Goal: Subscribe to service/newsletter

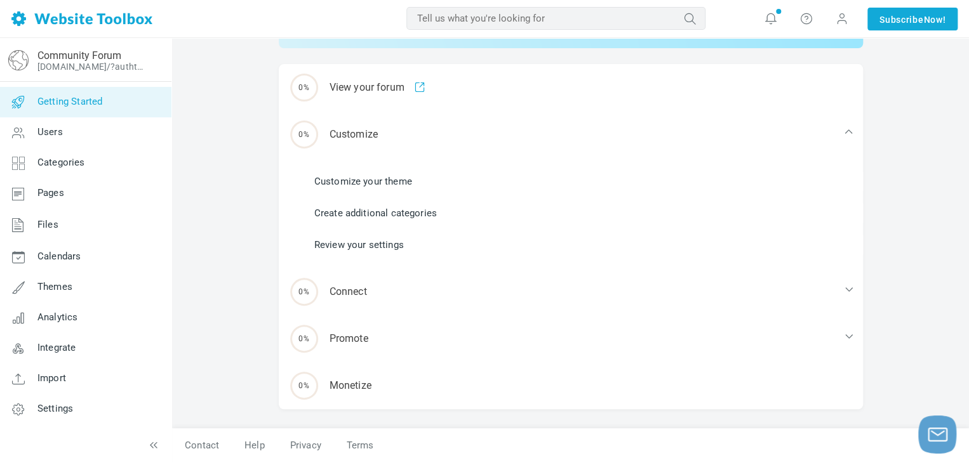
scroll to position [37, 0]
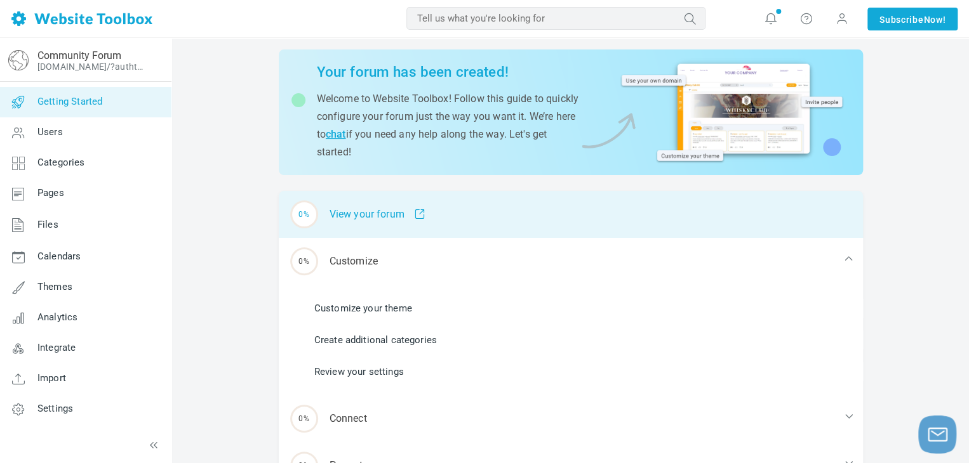
click at [422, 211] on span at bounding box center [414, 214] width 21 height 11
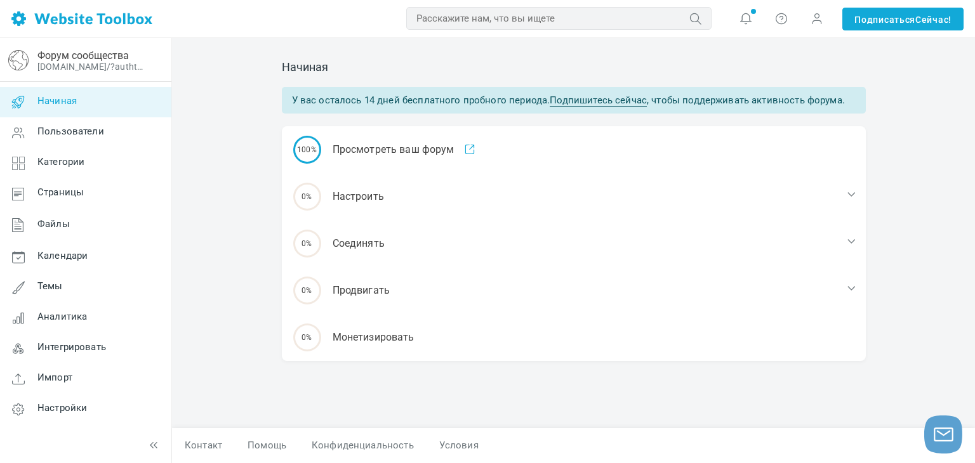
click at [609, 96] on font "Подпишитесь сейчас" at bounding box center [598, 100] width 97 height 11
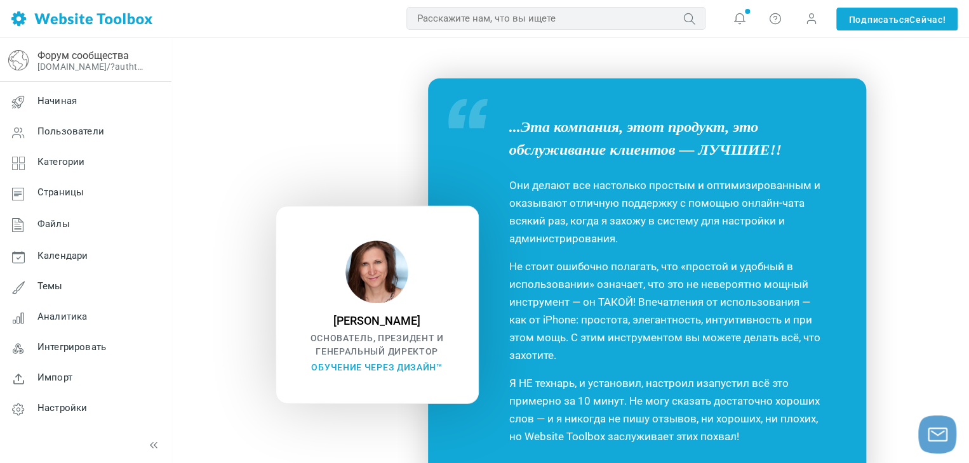
scroll to position [1079, 0]
